Goal: Register for event/course

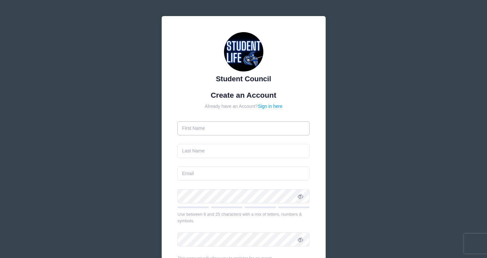
click at [230, 129] on input "text" at bounding box center [243, 128] width 132 height 14
type input "Pierette"
click at [205, 146] on input "text" at bounding box center [243, 151] width 132 height 14
type input "J"
type input "G"
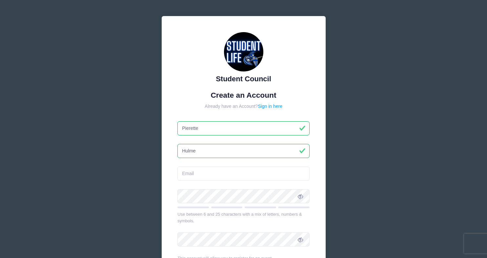
type input "Hulme"
click at [196, 177] on input "email" at bounding box center [243, 173] width 132 height 14
type input "[EMAIL_ADDRESS][DOMAIN_NAME]"
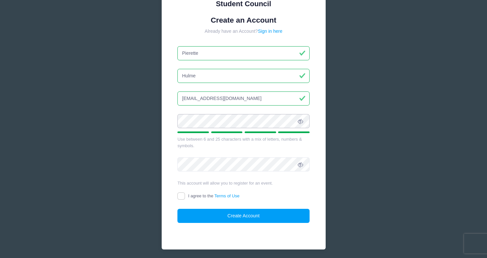
scroll to position [85, 0]
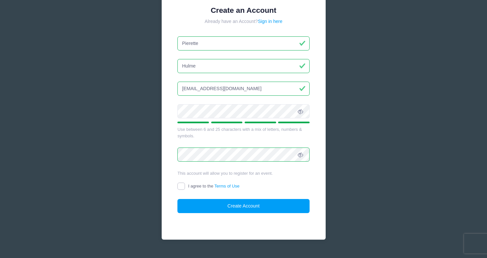
click at [182, 186] on input "I agree to the Terms of Use" at bounding box center [181, 187] width 8 height 8
checkbox input "true"
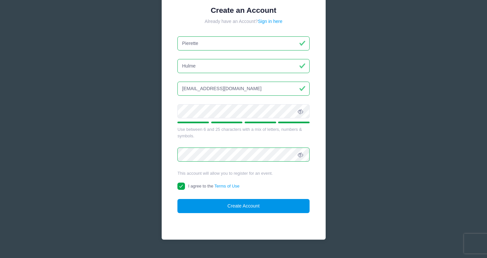
click at [235, 204] on button "Create Account" at bounding box center [243, 206] width 132 height 14
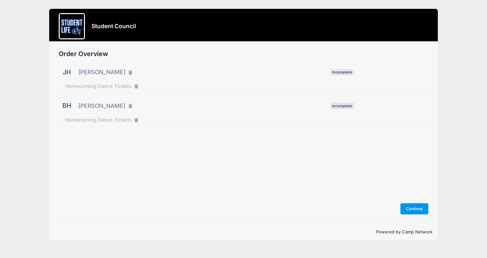
click at [409, 207] on button "Continue" at bounding box center [414, 208] width 28 height 11
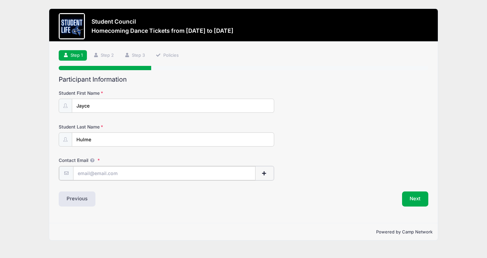
click at [197, 173] on input "Contact Email" at bounding box center [164, 173] width 182 height 14
type input "[EMAIL_ADDRESS][DOMAIN_NAME]"
click at [415, 196] on button "Next" at bounding box center [415, 198] width 27 height 15
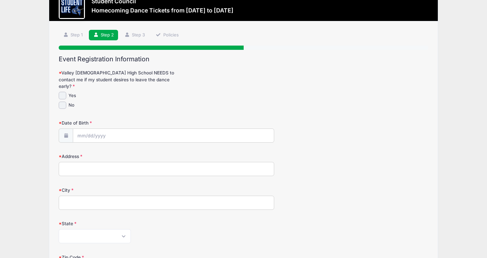
scroll to position [21, 0]
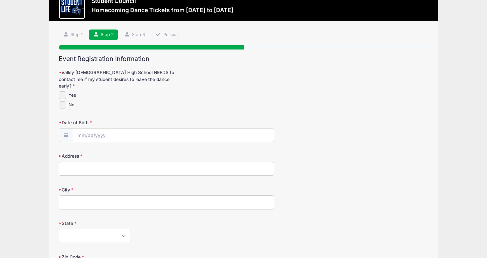
click at [62, 101] on input "No" at bounding box center [63, 105] width 8 height 8
checkbox input "true"
click at [98, 129] on input "Date of Birth" at bounding box center [173, 135] width 201 height 14
click at [155, 172] on span "4" at bounding box center [155, 171] width 12 height 12
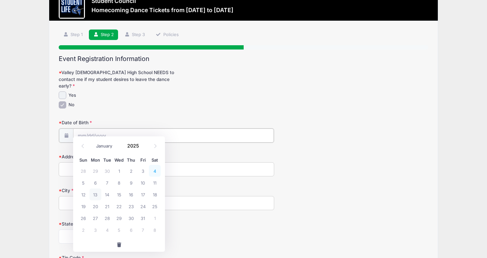
type input "10/04/2025"
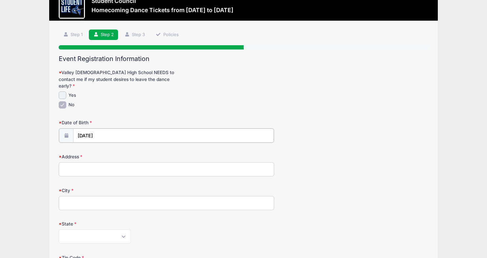
click at [113, 128] on input "10/04/2025" at bounding box center [173, 135] width 201 height 14
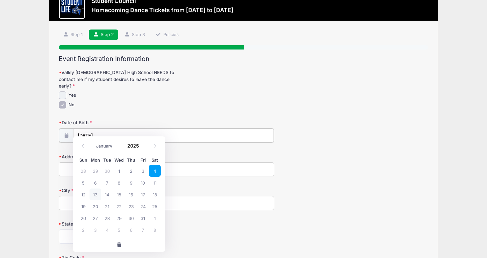
click at [103, 128] on input "10/04/2025" at bounding box center [173, 135] width 201 height 14
click at [93, 128] on input "10/04/2025" at bounding box center [173, 135] width 201 height 14
click at [133, 132] on input "10/04/2025" at bounding box center [173, 135] width 201 height 14
click at [131, 147] on input "2025" at bounding box center [134, 146] width 21 height 10
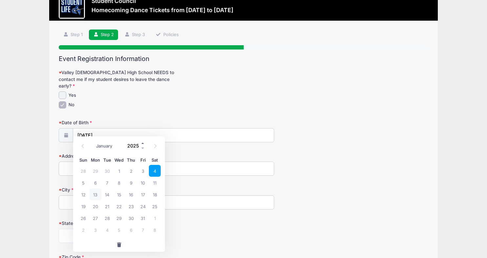
click at [142, 142] on span at bounding box center [143, 143] width 5 height 5
click at [142, 147] on span at bounding box center [143, 148] width 5 height 5
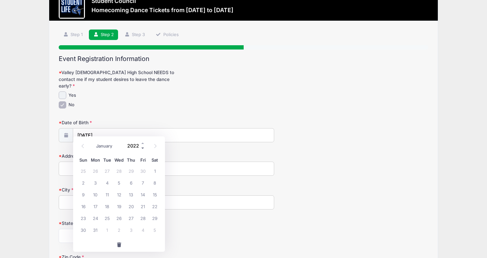
click at [142, 147] on span at bounding box center [143, 148] width 5 height 5
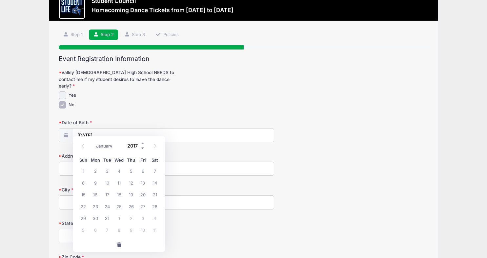
click at [142, 147] on span at bounding box center [143, 148] width 5 height 5
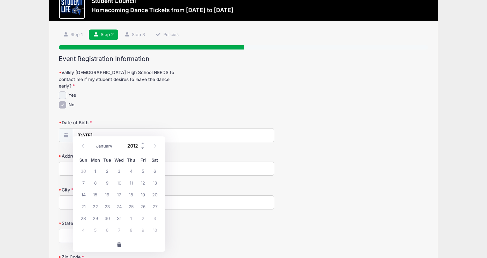
click at [142, 147] on span at bounding box center [143, 148] width 5 height 5
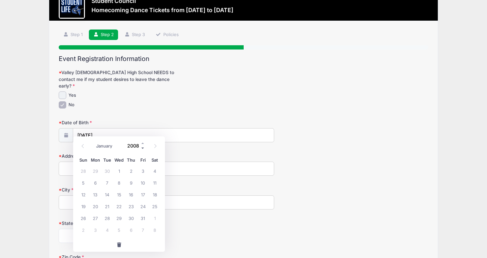
type input "2007"
click at [131, 171] on span "4" at bounding box center [131, 171] width 12 height 12
type input "10/04/2007"
click at [95, 165] on input "Address" at bounding box center [166, 169] width 215 height 14
type input "2632 W Loughlin Dr"
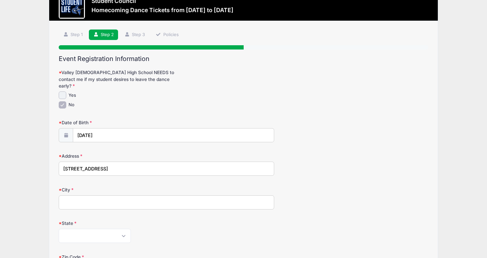
type input "Chandler"
select select "AZ"
type input "85224"
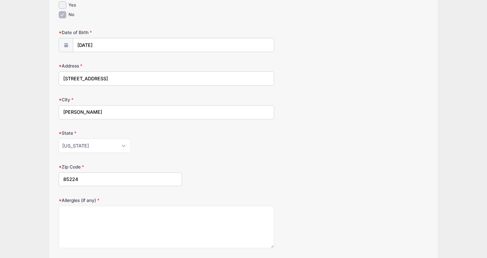
scroll to position [121, 0]
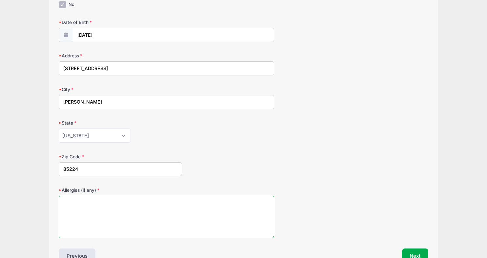
click at [108, 197] on textarea "Allergies (if any)" at bounding box center [166, 217] width 215 height 42
type textarea "n"
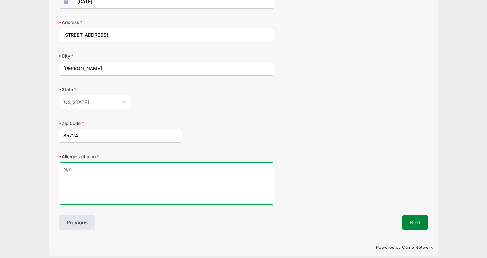
type textarea "N/A"
click at [411, 215] on button "Next" at bounding box center [415, 222] width 27 height 15
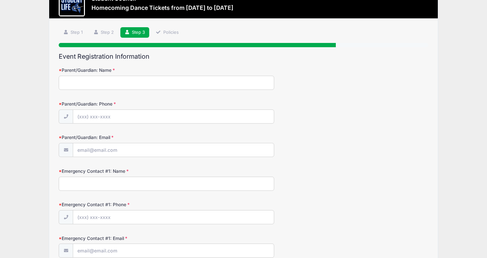
scroll to position [0, 0]
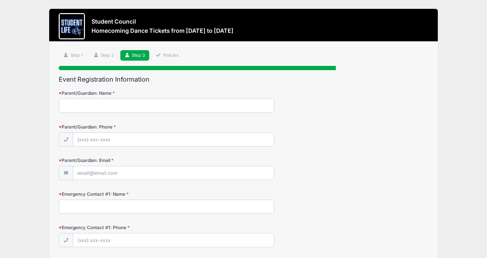
click at [103, 105] on input "Parent/Guardian: Name" at bounding box center [166, 106] width 215 height 14
type input "Pierette Hulme"
type input "(602) 402-5253"
type input "[EMAIL_ADDRESS][DOMAIN_NAME]"
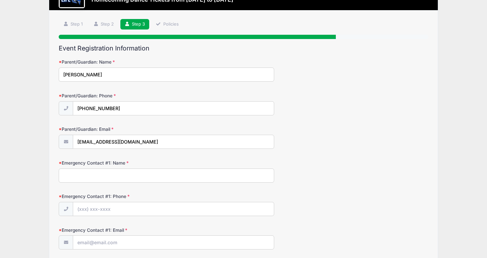
scroll to position [31, 0]
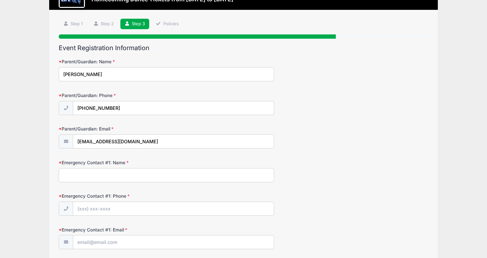
click at [114, 176] on input "Emergency Contact #1: Name" at bounding box center [166, 175] width 215 height 14
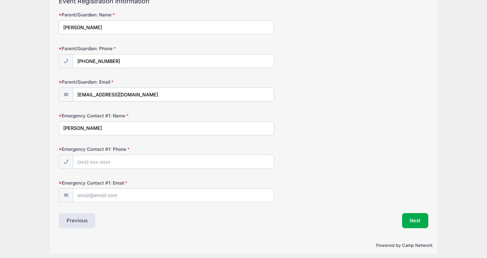
scroll to position [79, 0]
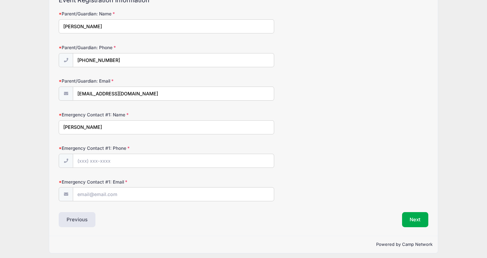
type input "Jason Hulme"
click at [101, 162] on input "Emergency Contact #1: Phone" at bounding box center [173, 161] width 201 height 14
type input "(602) 509-4266"
click at [102, 198] on input "Emergency Contact #1: Email" at bounding box center [173, 194] width 201 height 14
type input "[EMAIL_ADDRESS][DOMAIN_NAME]"
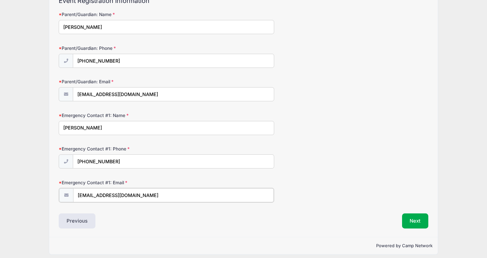
scroll to position [84, 0]
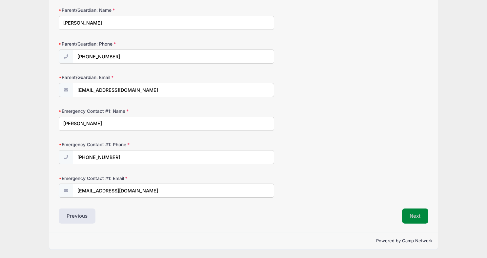
click at [411, 217] on button "Next" at bounding box center [415, 215] width 27 height 15
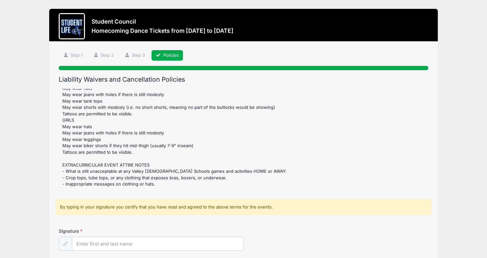
scroll to position [61, 0]
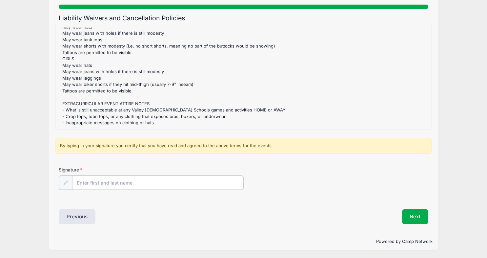
click at [120, 181] on input "Signature" at bounding box center [157, 183] width 171 height 14
type input "Pierette Hulme"
click at [339, 206] on div "Liability Waivers and Cancellation Policies Homecoming Dance Tickets Refund Pol…" at bounding box center [243, 118] width 369 height 209
click at [420, 214] on button "Next" at bounding box center [415, 215] width 27 height 15
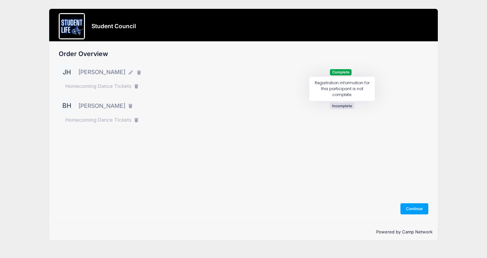
click at [338, 106] on span "Incomplete" at bounding box center [342, 106] width 24 height 6
click at [102, 104] on span "Brielle Hulme" at bounding box center [101, 106] width 47 height 9
click at [415, 205] on button "Continue" at bounding box center [414, 208] width 28 height 11
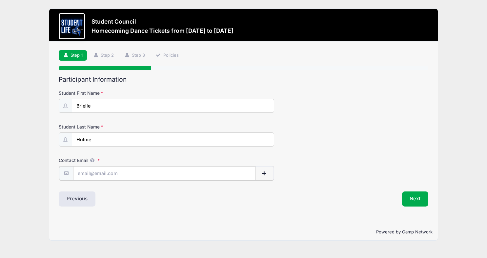
click at [114, 175] on input "Contact Email" at bounding box center [164, 173] width 182 height 14
type input "[EMAIL_ADDRESS][DOMAIN_NAME]"
click at [411, 197] on button "Next" at bounding box center [415, 198] width 27 height 15
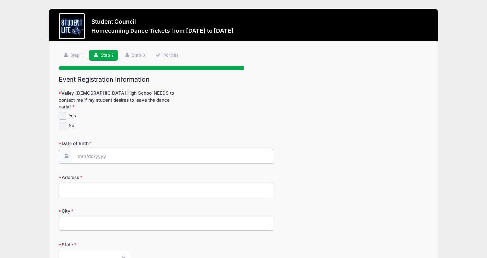
click at [120, 149] on input "Date of Birth" at bounding box center [173, 156] width 201 height 14
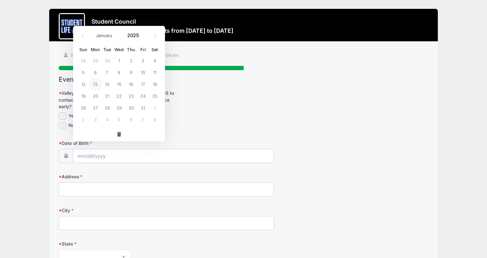
click at [61, 122] on input "No" at bounding box center [63, 126] width 8 height 8
checkbox input "true"
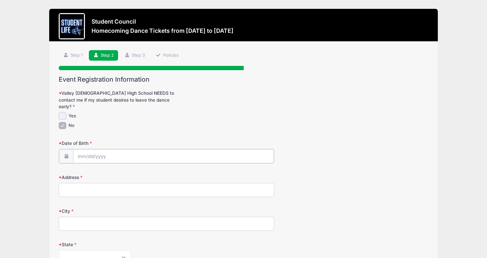
click at [117, 149] on input "Date of Birth" at bounding box center [173, 156] width 201 height 14
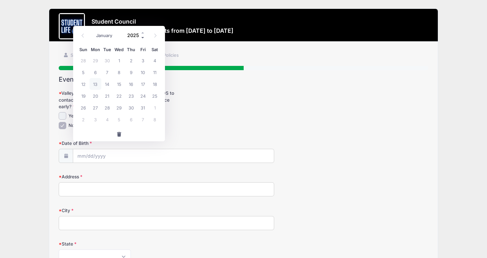
click at [142, 38] on span at bounding box center [143, 37] width 5 height 5
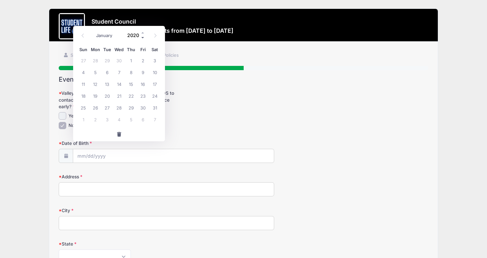
click at [142, 38] on span at bounding box center [143, 37] width 5 height 5
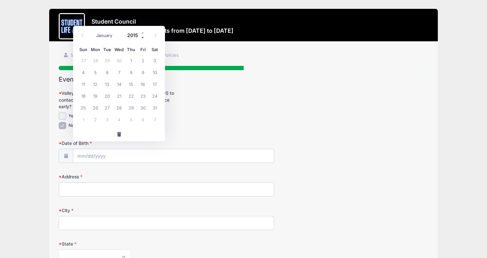
click at [142, 38] on span at bounding box center [143, 37] width 5 height 5
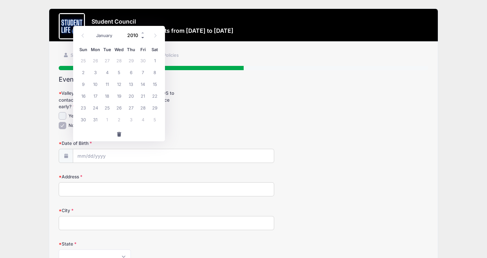
click at [142, 38] on span at bounding box center [143, 37] width 5 height 5
type input "2008"
click at [106, 36] on select "January February March April May June July August September October November De…" at bounding box center [107, 35] width 29 height 9
select select "10"
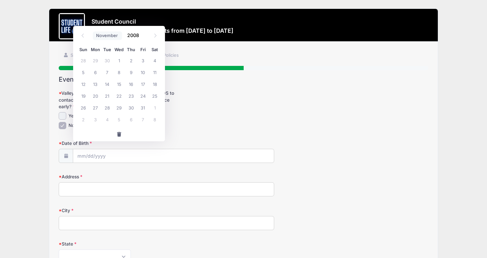
click at [93, 31] on select "January February March April May June July August September October November De…" at bounding box center [107, 35] width 29 height 9
click at [97, 84] on span "10" at bounding box center [95, 84] width 12 height 12
type input "11/10/2008"
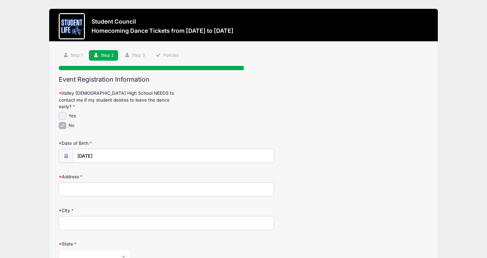
click at [93, 182] on input "Address" at bounding box center [166, 189] width 215 height 14
type input "2632 W Loughlin Dr"
type input "Chandler"
select select "AZ"
type input "85224"
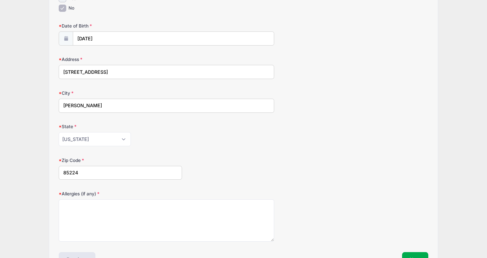
scroll to position [118, 0]
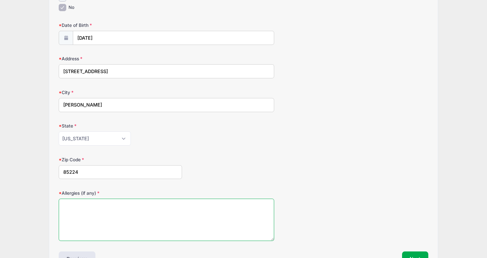
click at [113, 207] on textarea "Allergies (if any)" at bounding box center [166, 220] width 215 height 42
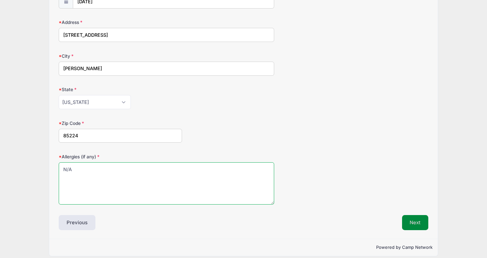
type textarea "N/A"
click at [415, 215] on button "Next" at bounding box center [415, 222] width 27 height 15
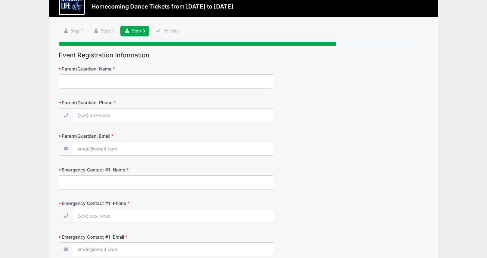
scroll to position [0, 0]
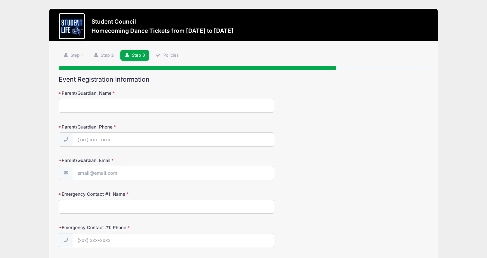
click at [161, 103] on input "Parent/Guardian: Name" at bounding box center [166, 106] width 215 height 14
type input "Pierette Hulme"
click at [82, 139] on input "Parent/Guardian: Phone" at bounding box center [173, 140] width 201 height 14
type input "(602) 402-5253"
click at [91, 176] on input "Parent/Guardian: Email" at bounding box center [173, 173] width 201 height 14
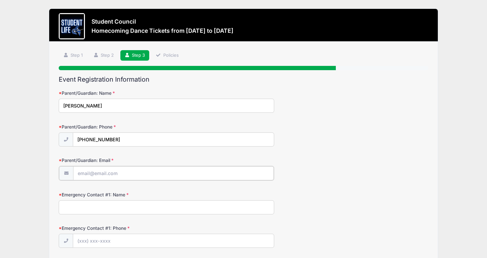
type input "[EMAIL_ADDRESS][DOMAIN_NAME]"
click at [107, 203] on input "Emergency Contact #1: Name" at bounding box center [166, 207] width 215 height 14
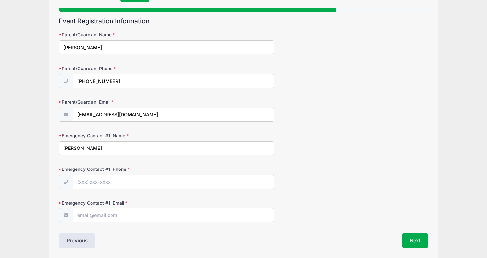
scroll to position [83, 0]
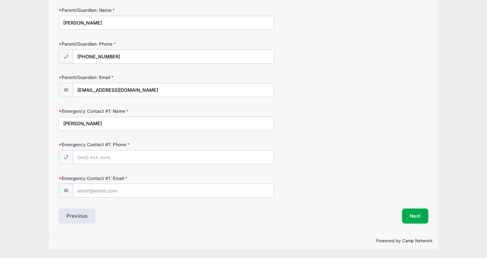
type input "Jason Hulme"
click at [82, 157] on input "Emergency Contact #1: Phone" at bounding box center [173, 157] width 201 height 14
type input "(602) 509-4266"
click at [82, 197] on input "Emergency Contact #1: Email" at bounding box center [173, 191] width 201 height 14
type input "[EMAIL_ADDRESS][DOMAIN_NAME]"
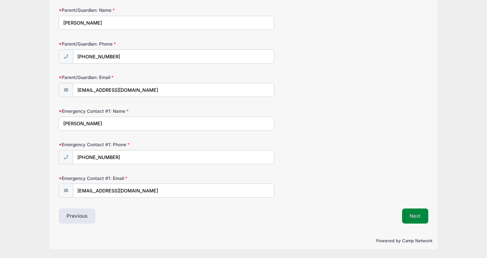
click at [416, 215] on button "Next" at bounding box center [415, 215] width 27 height 15
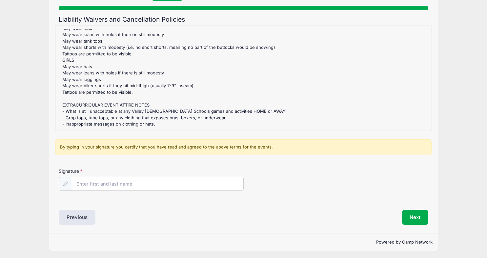
scroll to position [61, 0]
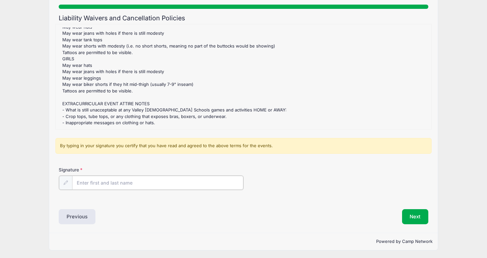
click at [145, 183] on input "Signature" at bounding box center [157, 183] width 171 height 14
type input "Pierette Hulme"
click at [328, 212] on div "Next" at bounding box center [337, 215] width 188 height 15
click at [414, 215] on button "Next" at bounding box center [415, 215] width 27 height 15
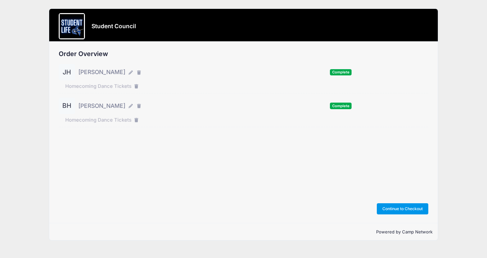
click at [410, 208] on button "Continue to Checkout" at bounding box center [403, 208] width 52 height 11
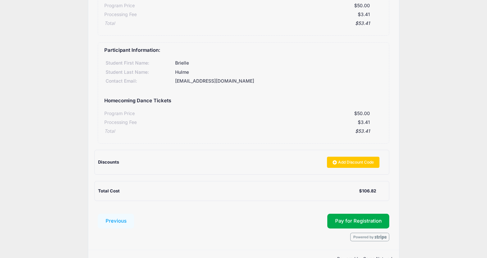
scroll to position [147, 0]
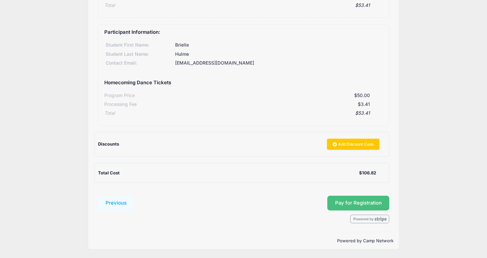
click at [353, 205] on button "Pay for Registration" at bounding box center [358, 203] width 62 height 15
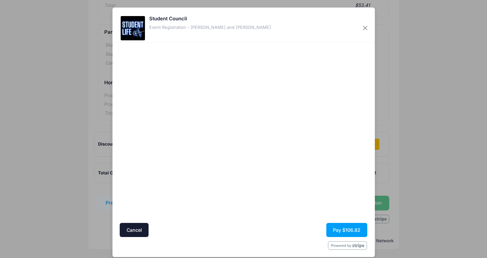
scroll to position [1, 0]
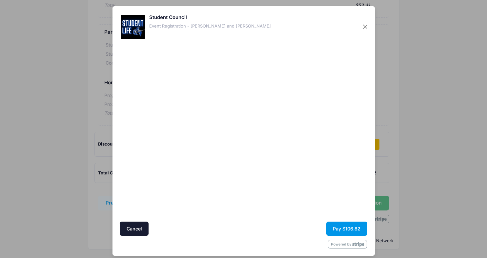
click at [340, 226] on button "Pay $106.82" at bounding box center [346, 229] width 41 height 14
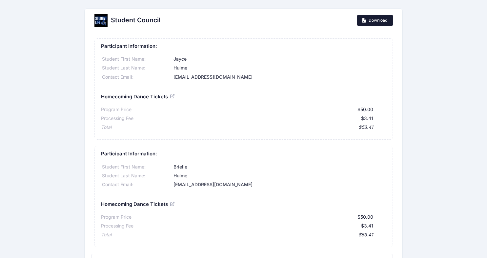
click at [381, 21] on span "Download" at bounding box center [377, 20] width 19 height 5
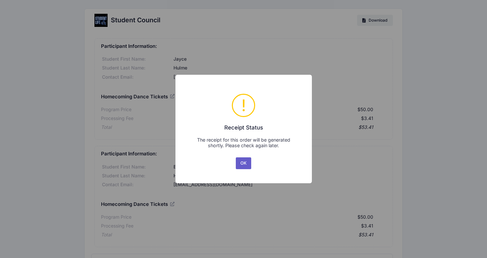
click at [244, 165] on button "OK" at bounding box center [244, 163] width 16 height 12
